Goal: Transaction & Acquisition: Purchase product/service

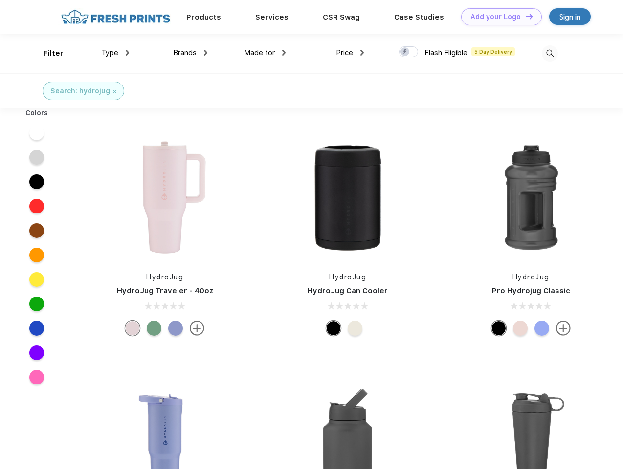
click at [498, 17] on link "Add your Logo Design Tool" at bounding box center [501, 16] width 81 height 17
click at [0, 0] on div "Design Tool" at bounding box center [0, 0] width 0 height 0
click at [525, 16] on link "Add your Logo Design Tool" at bounding box center [501, 16] width 81 height 17
click at [47, 53] on div "Filter" at bounding box center [54, 53] width 20 height 11
click at [115, 53] on span "Type" at bounding box center [109, 52] width 17 height 9
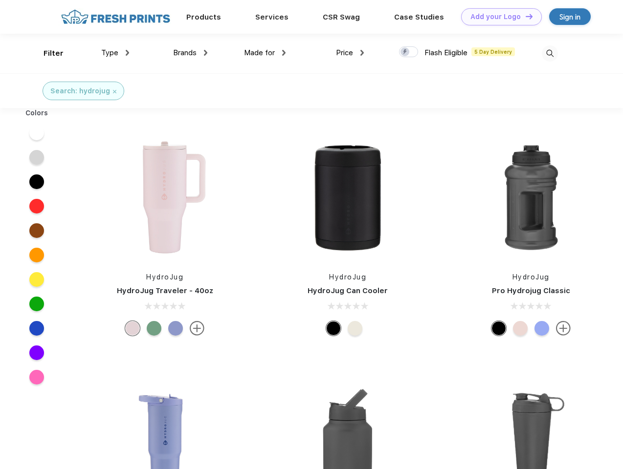
click at [190, 53] on span "Brands" at bounding box center [184, 52] width 23 height 9
click at [265, 53] on span "Made for" at bounding box center [259, 52] width 31 height 9
click at [350, 53] on span "Price" at bounding box center [344, 52] width 17 height 9
click at [409, 52] on div at bounding box center [408, 51] width 19 height 11
click at [405, 52] on input "checkbox" at bounding box center [402, 49] width 6 height 6
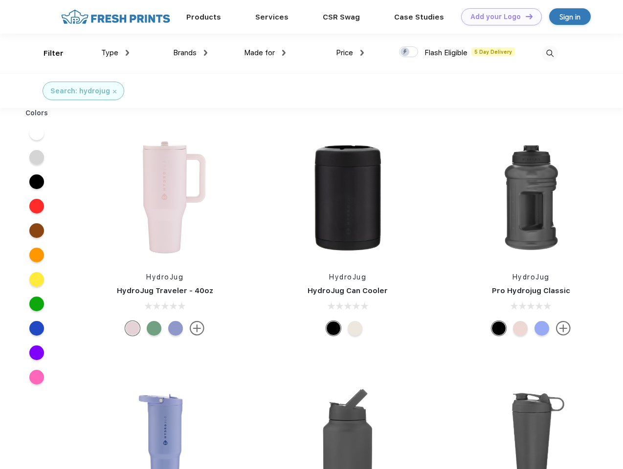
checkbox input "true"
